Goal: Transaction & Acquisition: Purchase product/service

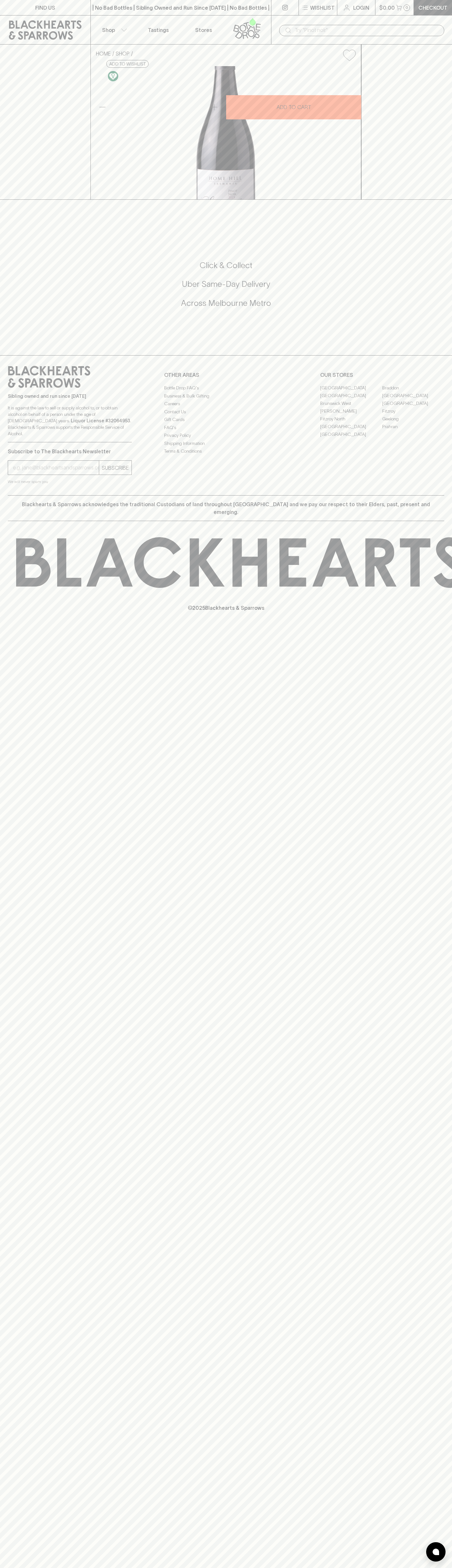
click at [80, 21] on icon at bounding box center [45, 30] width 72 height 19
click at [255, 1567] on html "FIND US | No Bad Bottles | Sibling Owned and Run Since [DATE] | No Bad Bottles …" at bounding box center [226, 784] width 452 height 1568
